Goal: Task Accomplishment & Management: Manage account settings

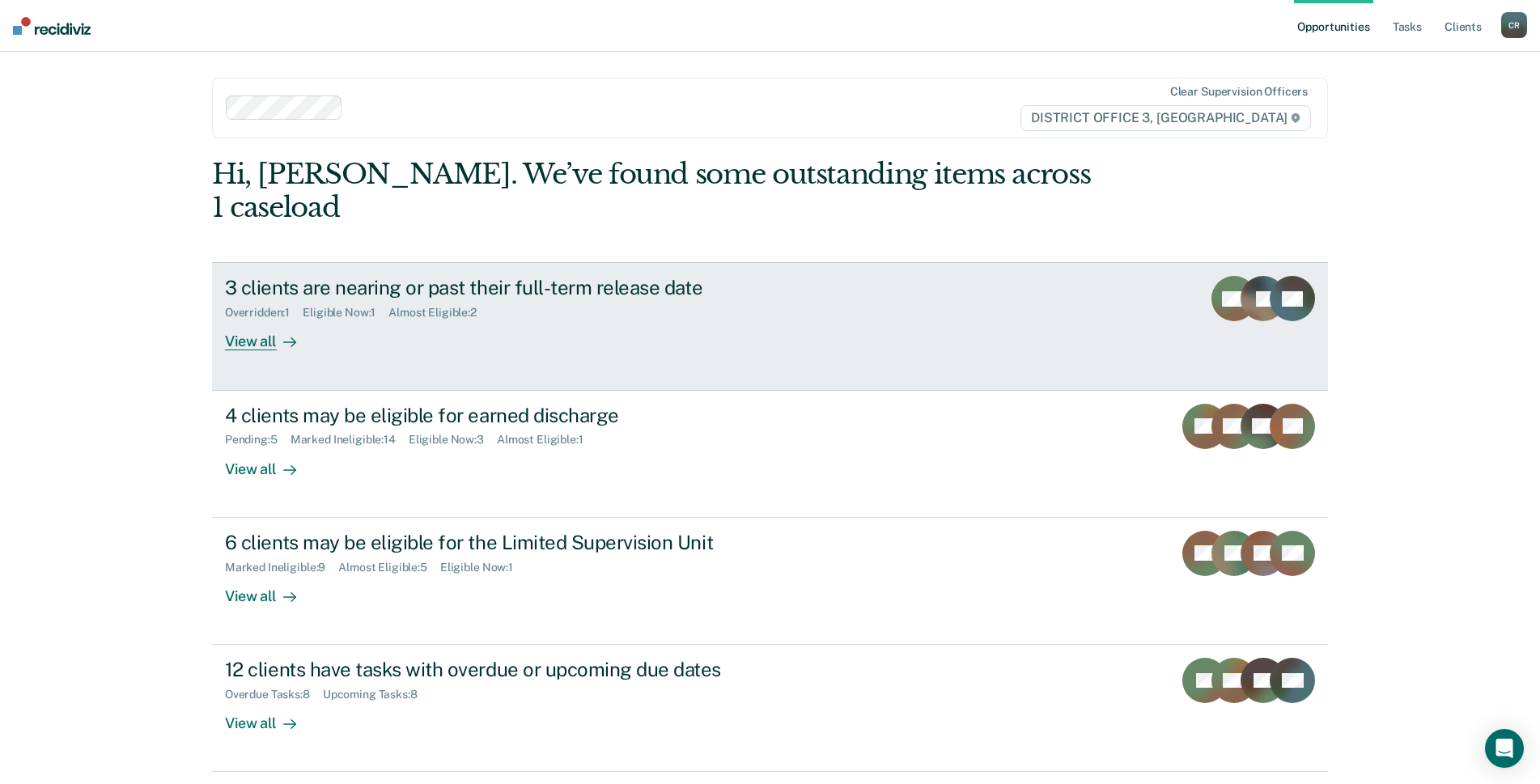
click at [759, 331] on link "3 clients are nearing or past their full-term release date Overridden : 1 Eligi…" at bounding box center [770, 326] width 1116 height 128
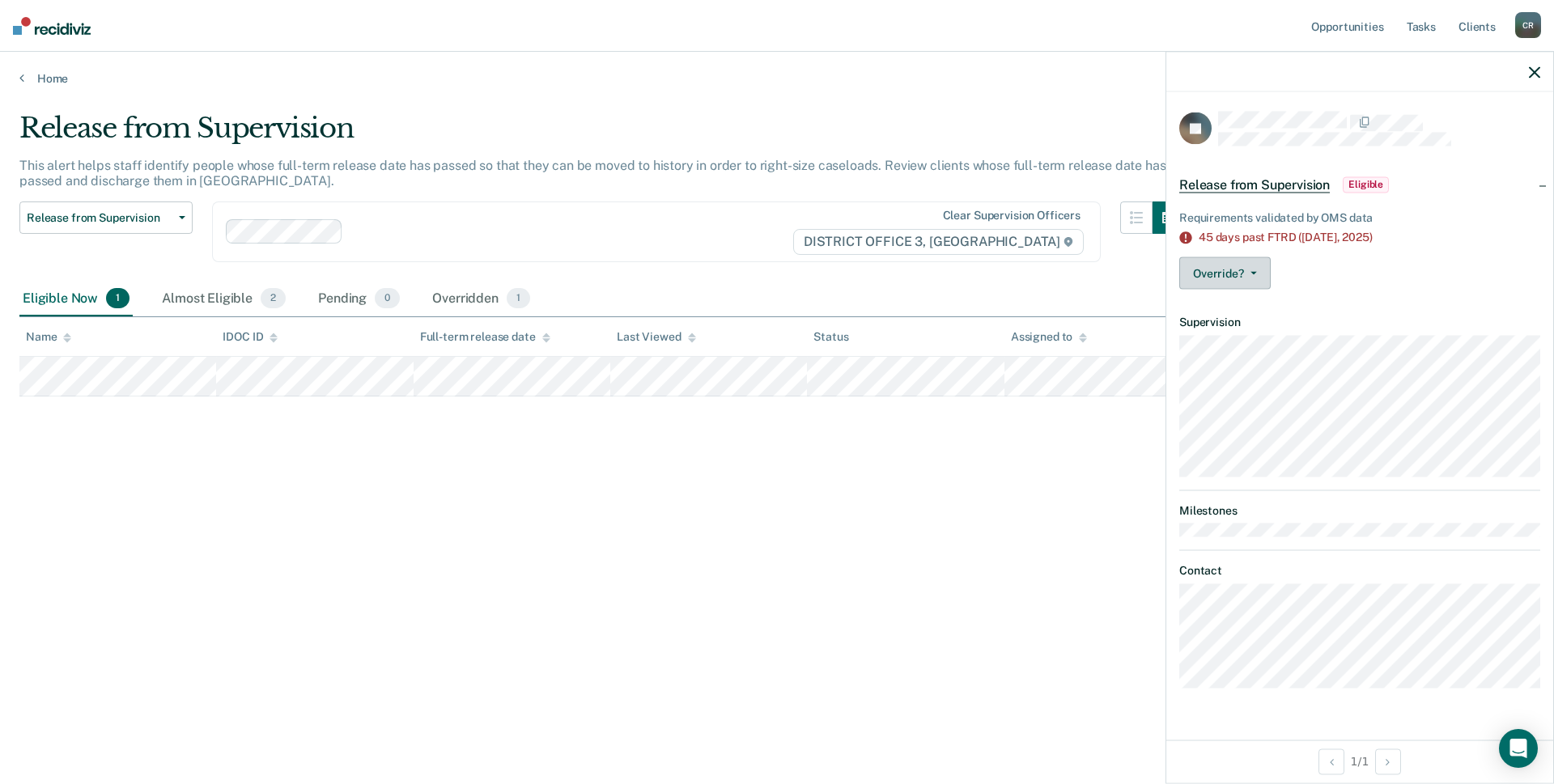
click at [1256, 274] on button "Override?" at bounding box center [1225, 273] width 92 height 33
click at [1267, 337] on button "[PERSON_NAME]" at bounding box center [1256, 337] width 156 height 26
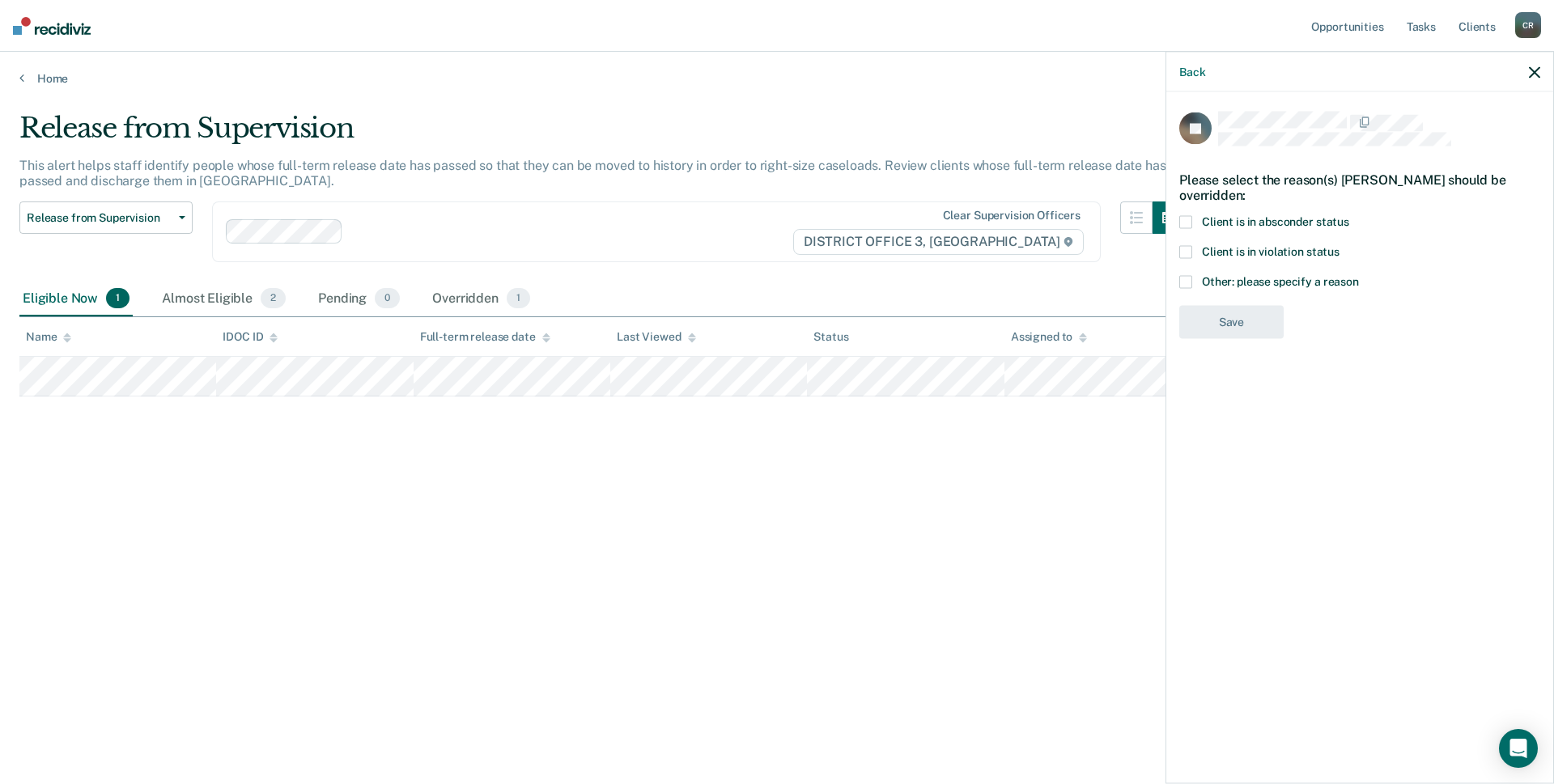
click at [1191, 254] on span at bounding box center [1185, 253] width 13 height 13
click at [1239, 404] on button "Save" at bounding box center [1231, 389] width 104 height 34
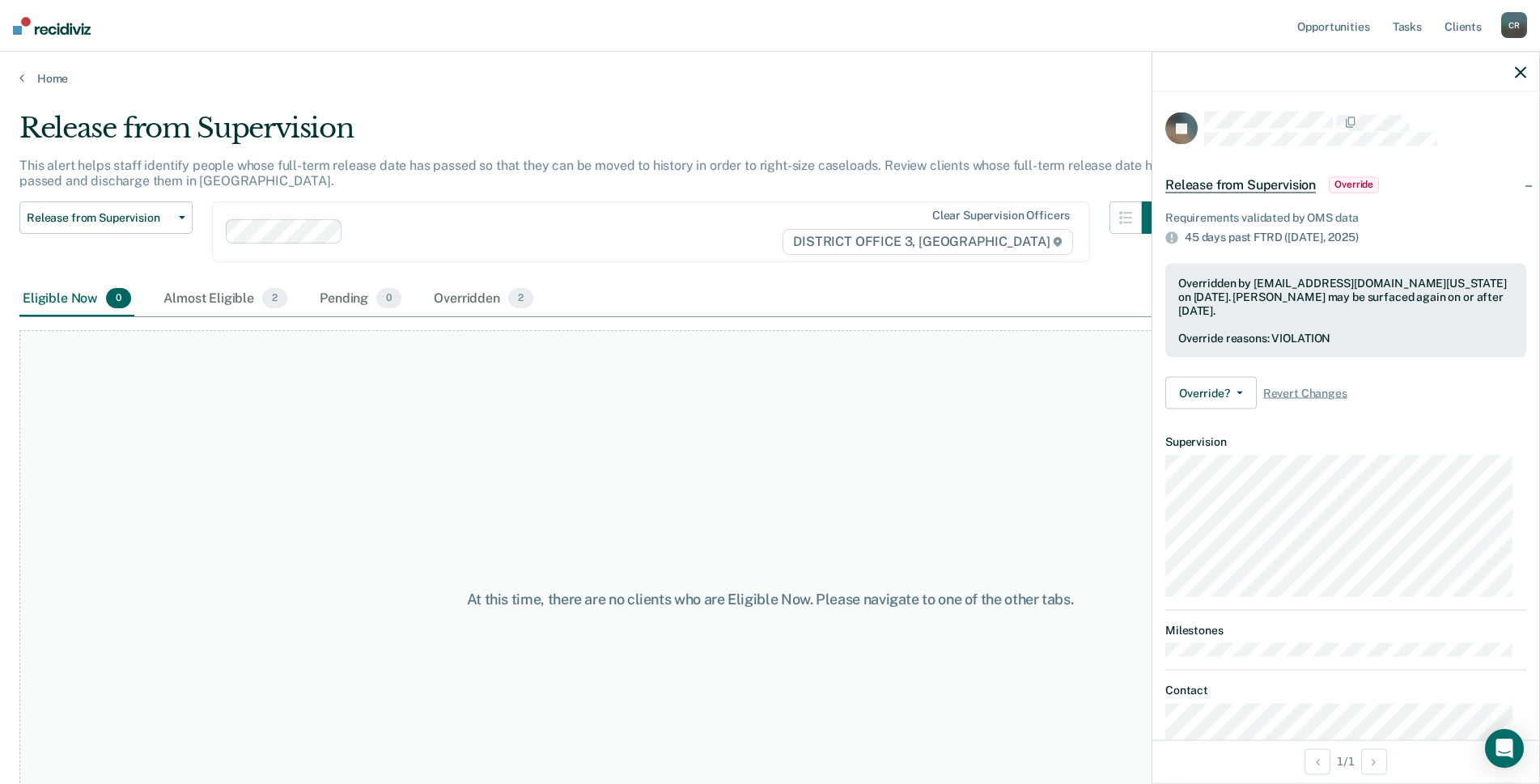
click at [1515, 72] on icon "button" at bounding box center [1521, 72] width 11 height 11
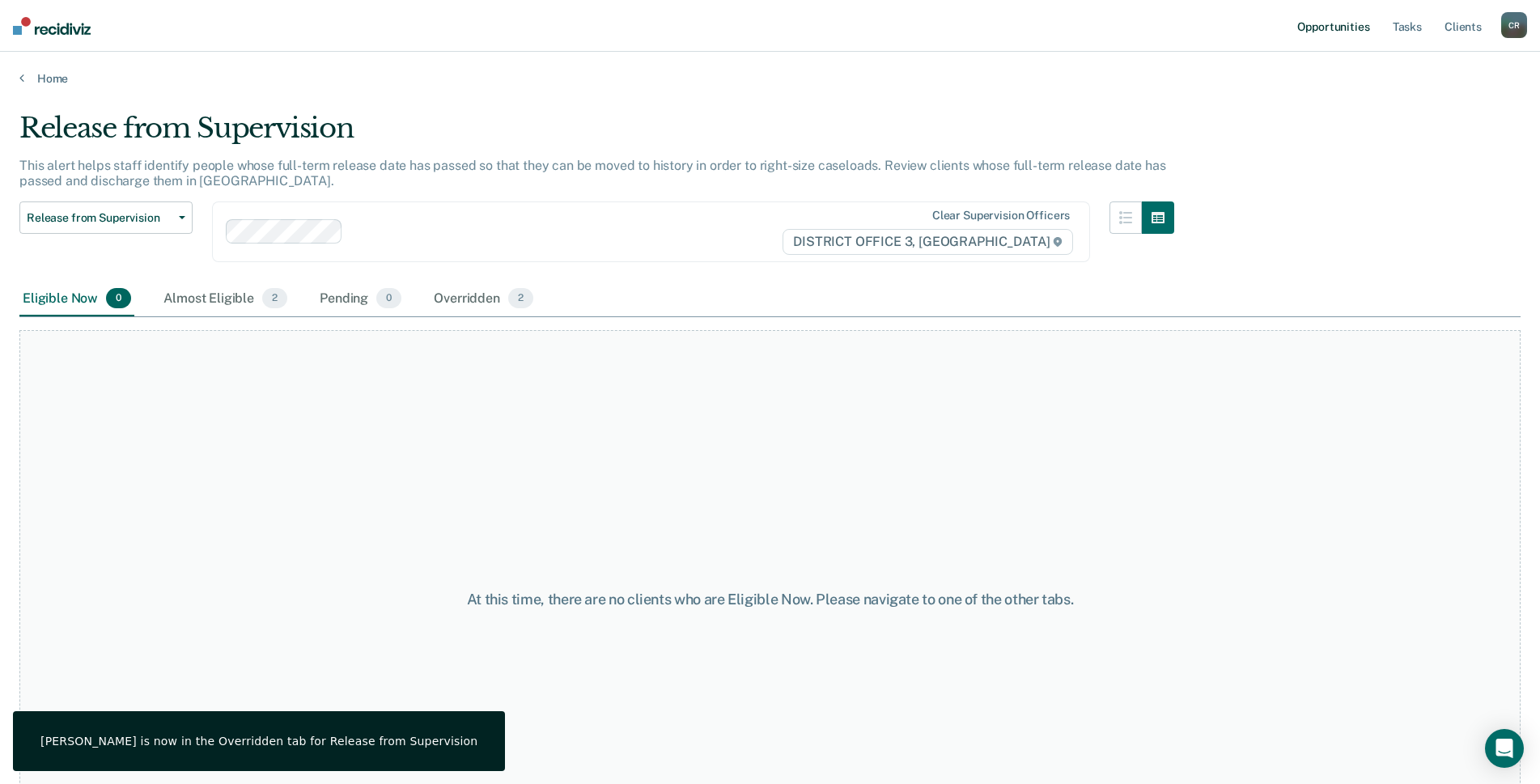
click at [1319, 30] on link "Opportunities" at bounding box center [1333, 26] width 79 height 52
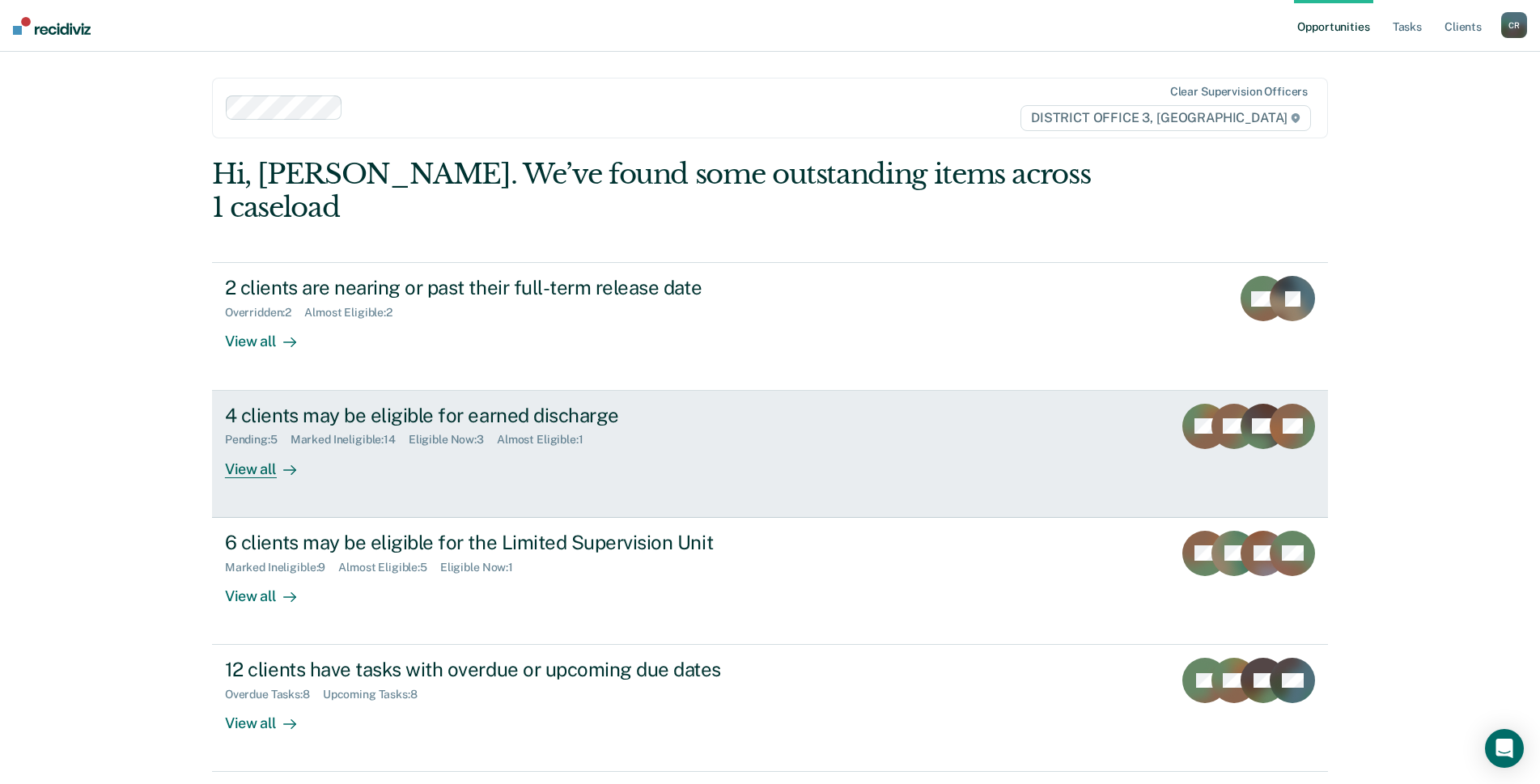
click at [759, 403] on div "4 clients may be eligible for earned discharge" at bounding box center [509, 415] width 568 height 24
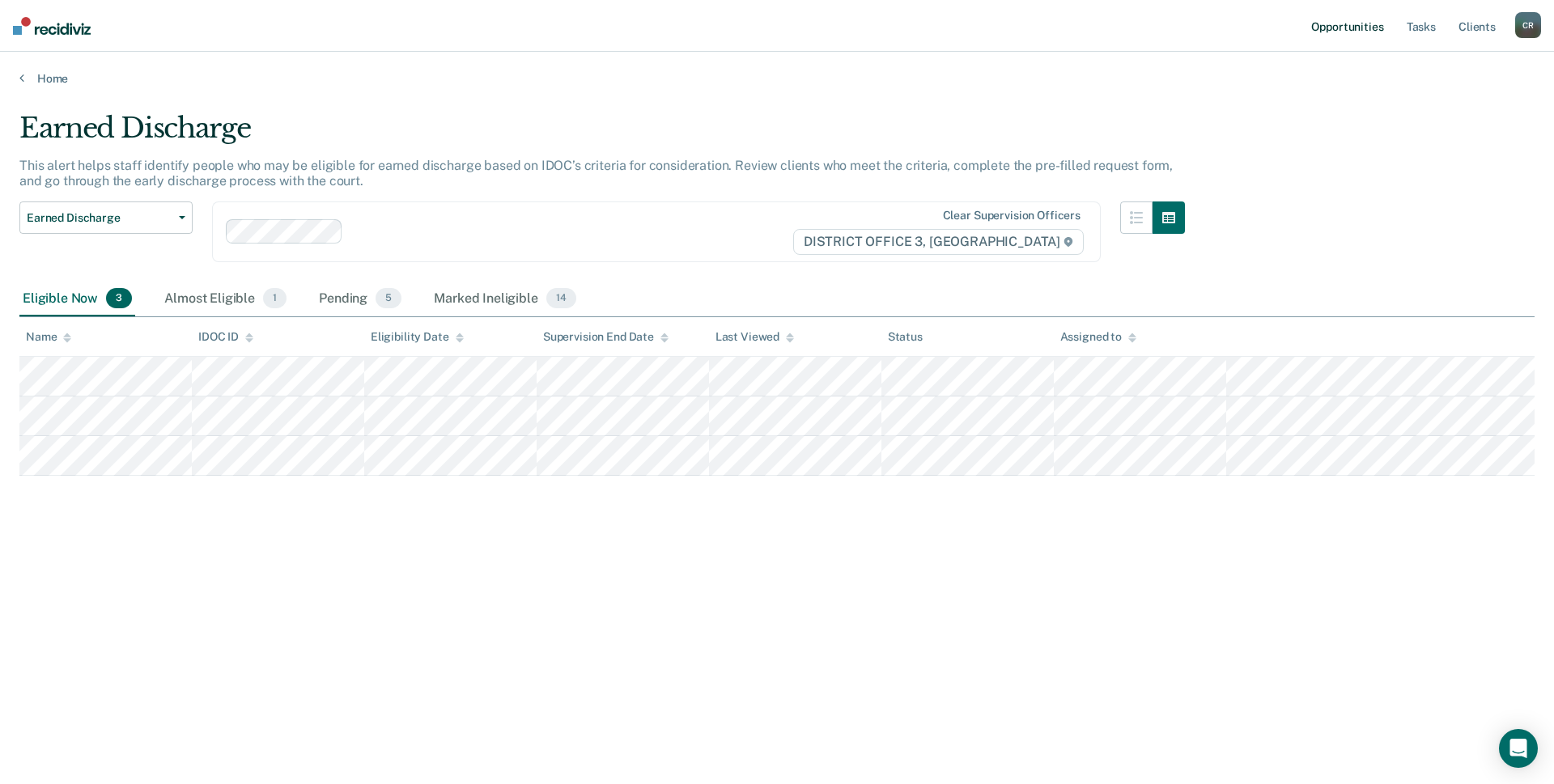
click at [1362, 30] on link "Opportunities" at bounding box center [1347, 26] width 79 height 52
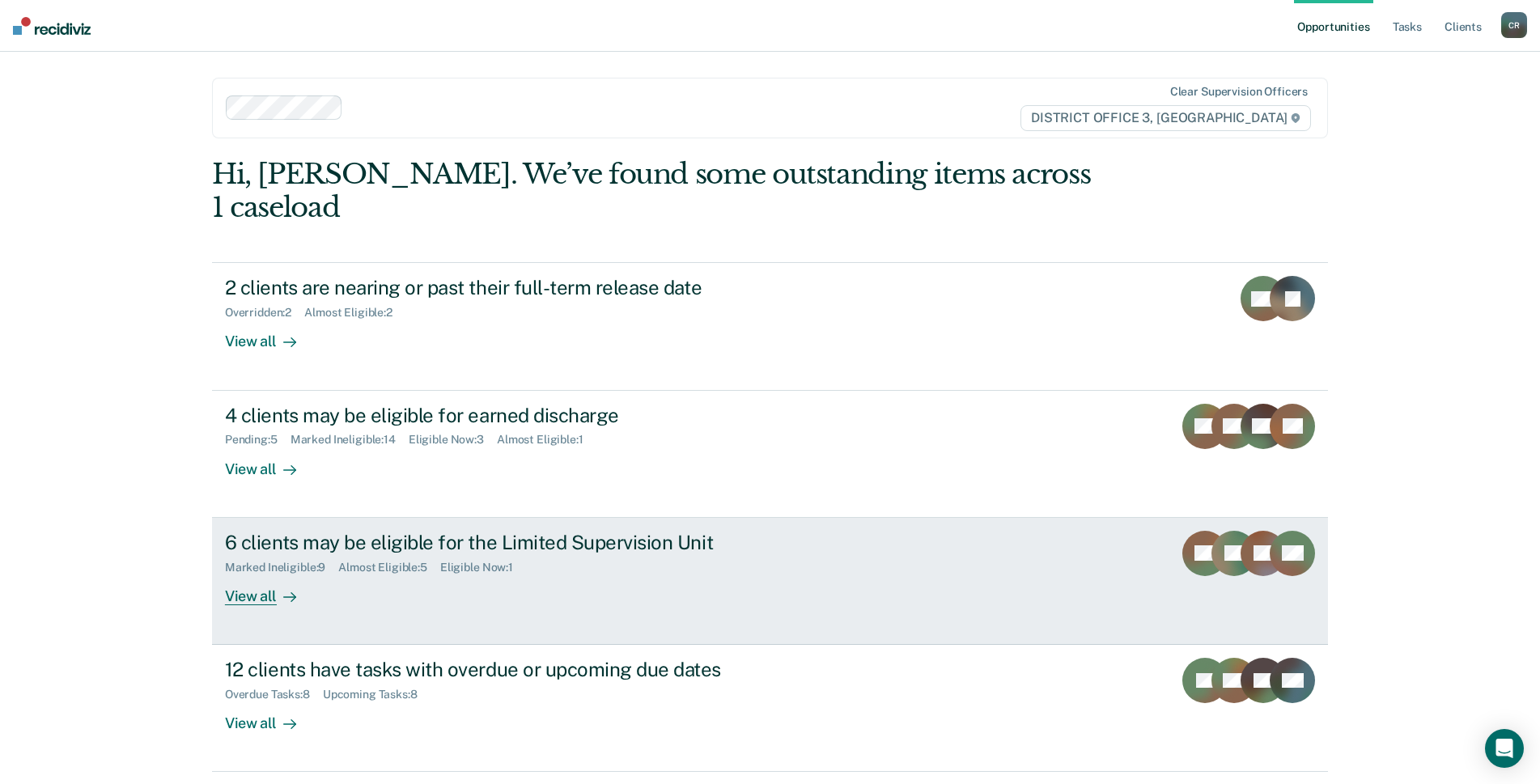
click at [890, 537] on link "6 clients may be eligible for the Limited Supervision Unit Marked Ineligible : …" at bounding box center [770, 582] width 1116 height 127
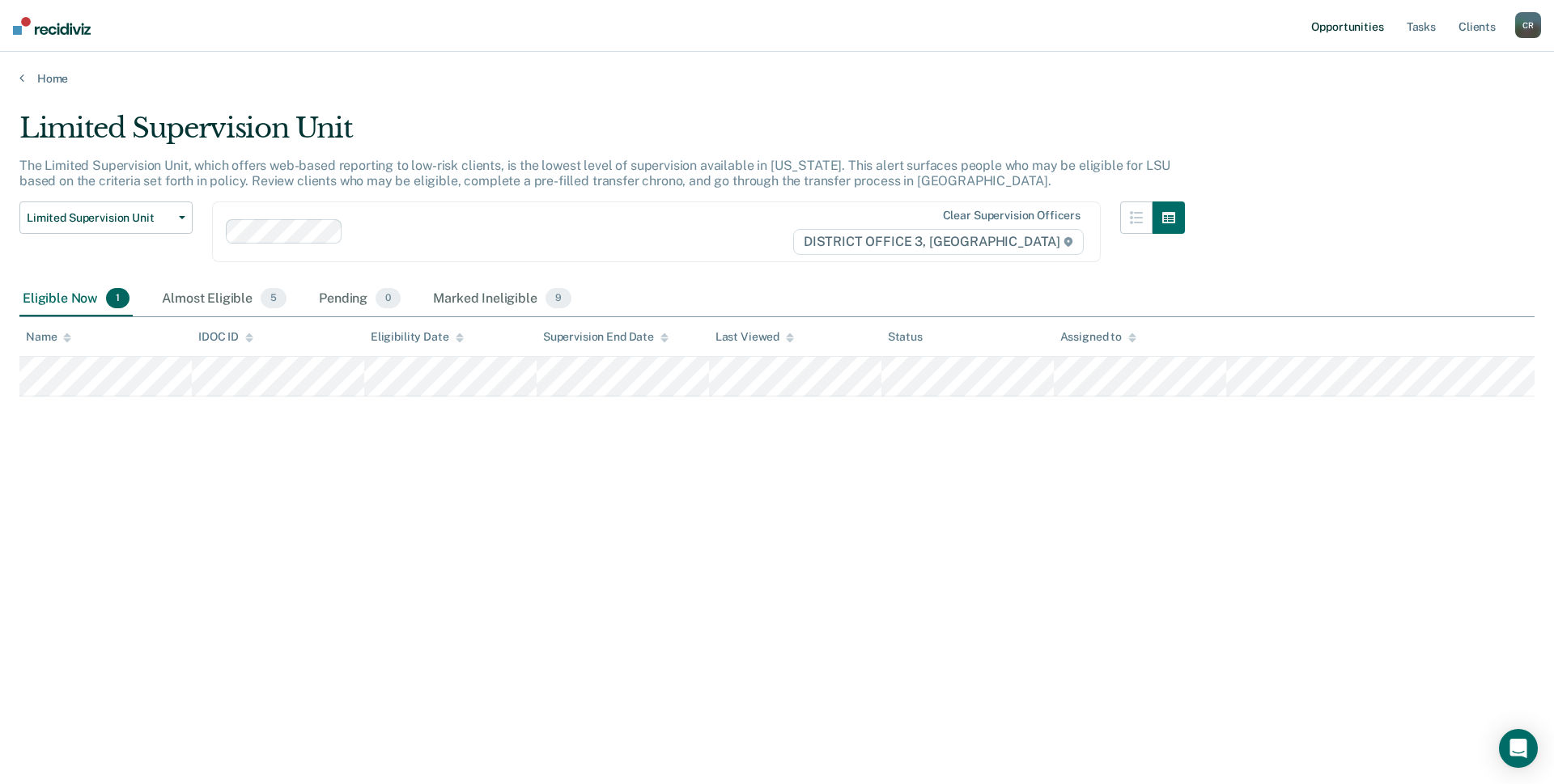
click at [1339, 34] on link "Opportunities" at bounding box center [1347, 26] width 79 height 52
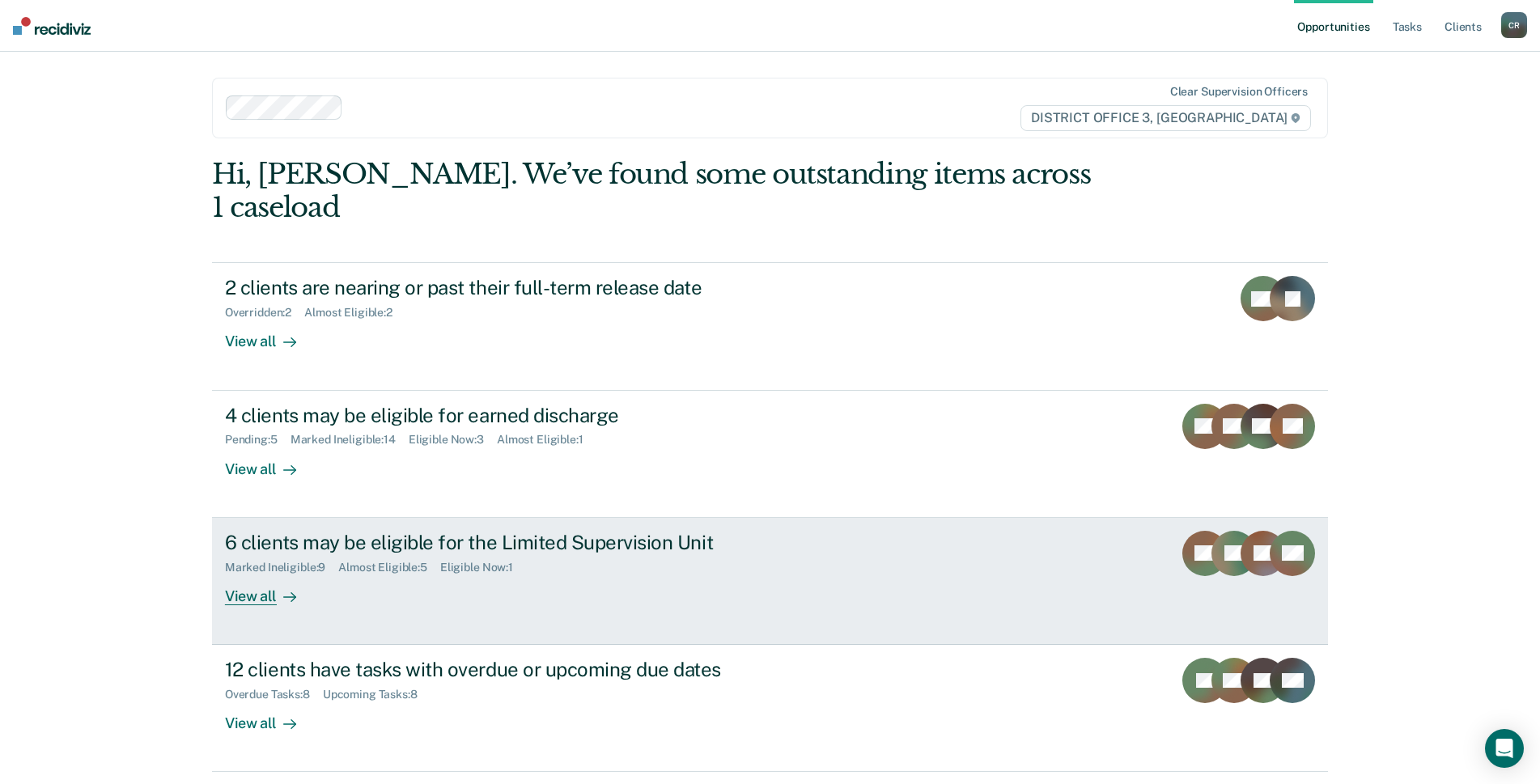
scroll to position [19, 0]
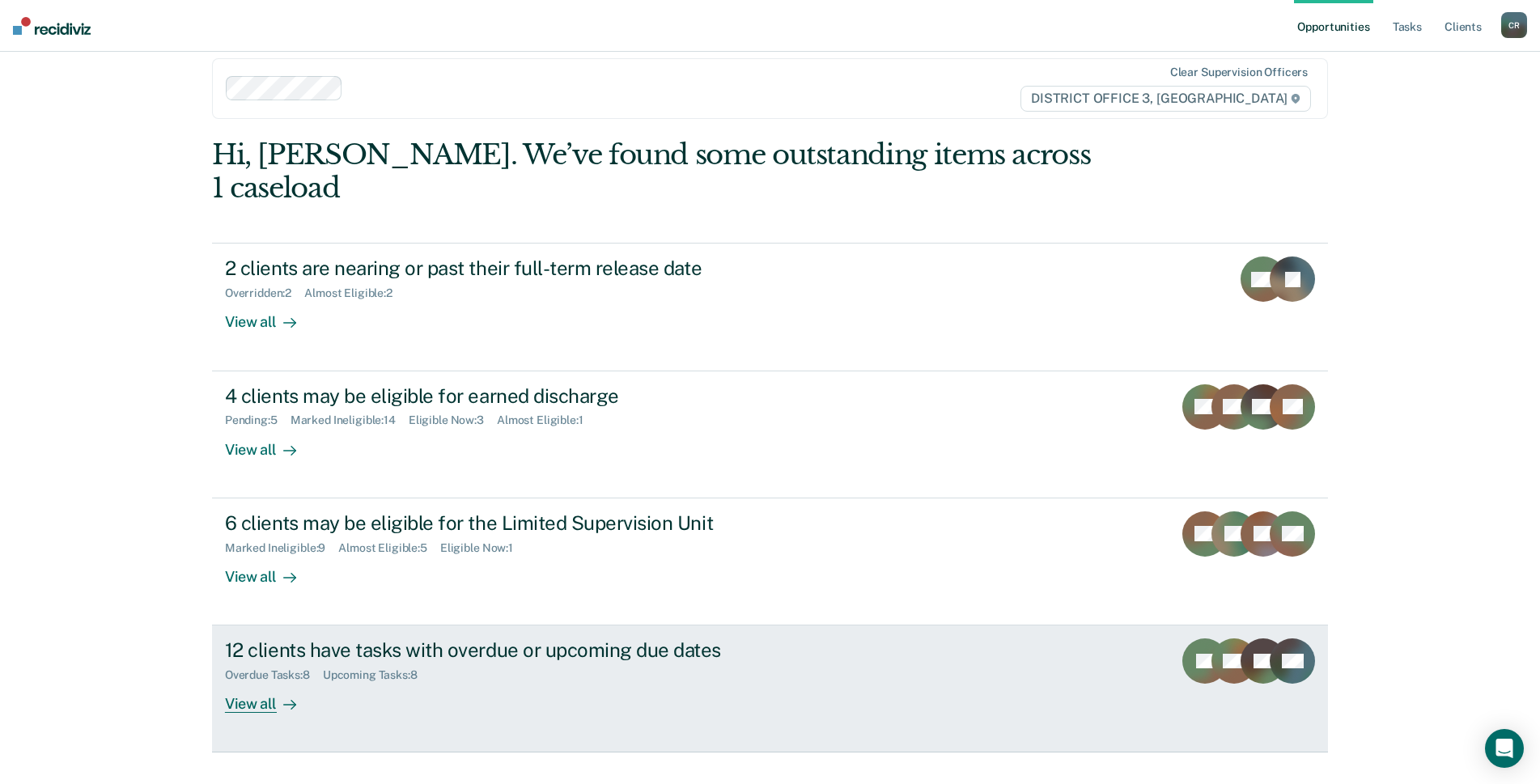
click at [817, 638] on div "12 clients have tasks with overdue or upcoming due dates Overdue Tasks : 8 Upco…" at bounding box center [528, 675] width 607 height 74
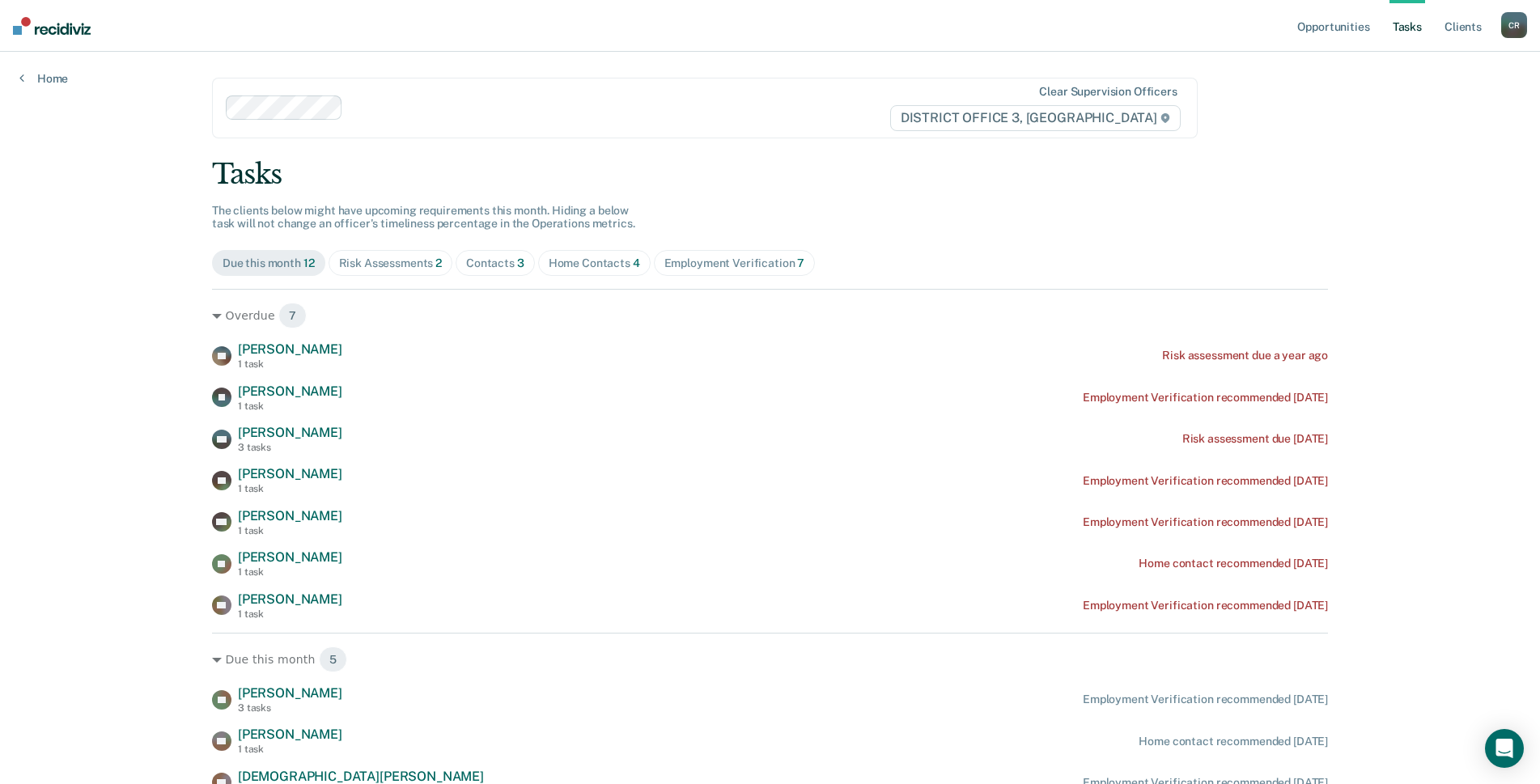
scroll to position [161, 0]
